Goal: Find specific page/section: Find specific page/section

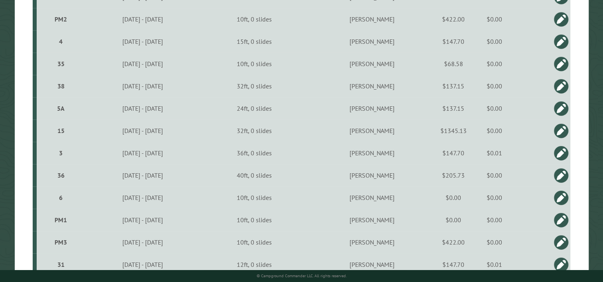
scroll to position [758, 0]
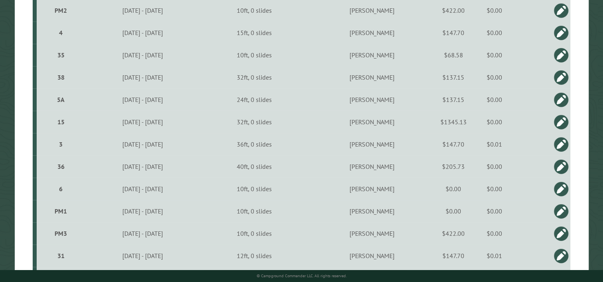
click at [470, 144] on td "$147.70" at bounding box center [454, 144] width 32 height 22
type input "*****"
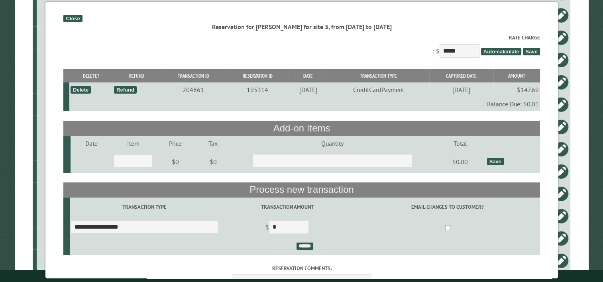
scroll to position [718, 0]
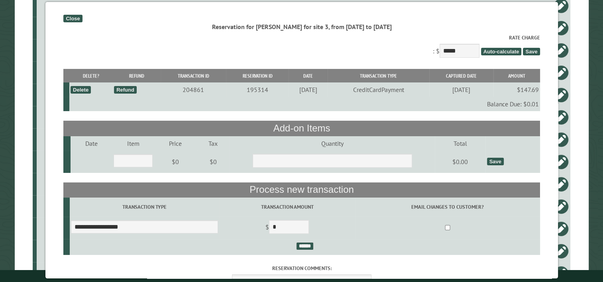
click at [73, 20] on div "Close" at bounding box center [72, 19] width 19 height 8
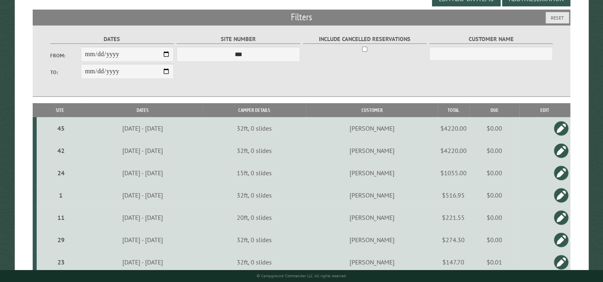
scroll to position [0, 0]
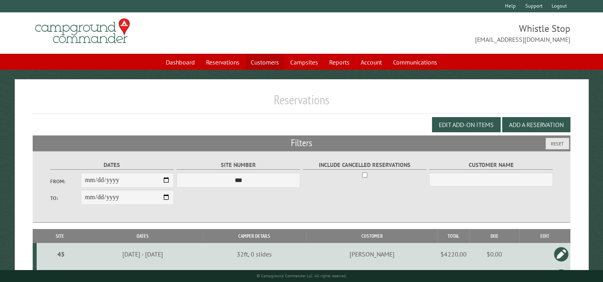
click at [268, 61] on link "Customers" at bounding box center [265, 62] width 38 height 15
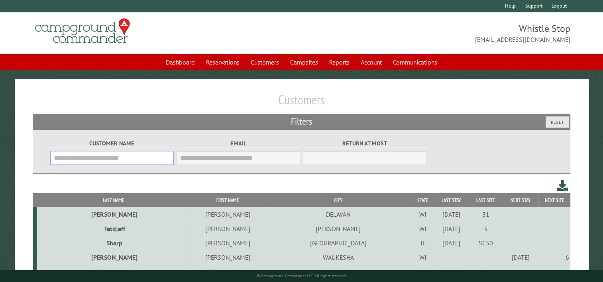
click at [129, 155] on input "Customer Name" at bounding box center [112, 158] width 124 height 14
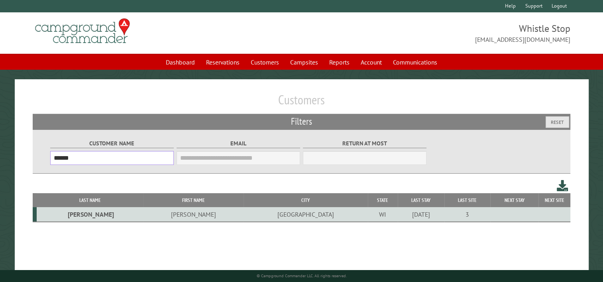
type input "******"
click at [244, 215] on td "Janesville" at bounding box center [306, 214] width 124 height 15
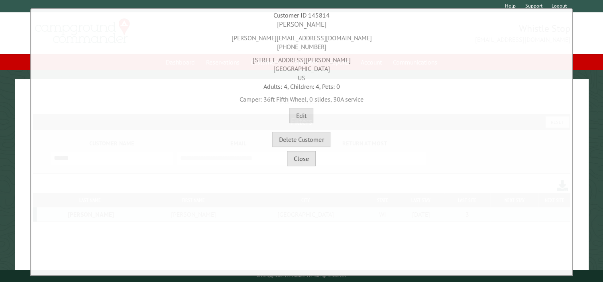
click at [302, 161] on button "Close" at bounding box center [301, 158] width 29 height 15
